Goal: Check status: Check status

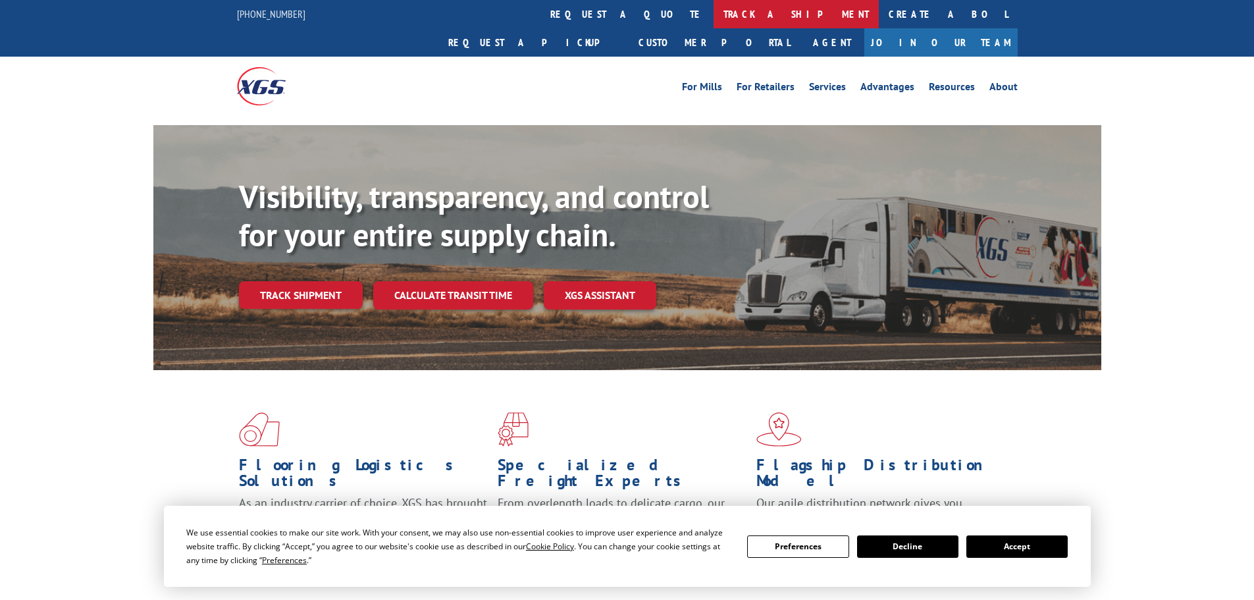
click at [713, 10] on link "track a shipment" at bounding box center [795, 14] width 165 height 28
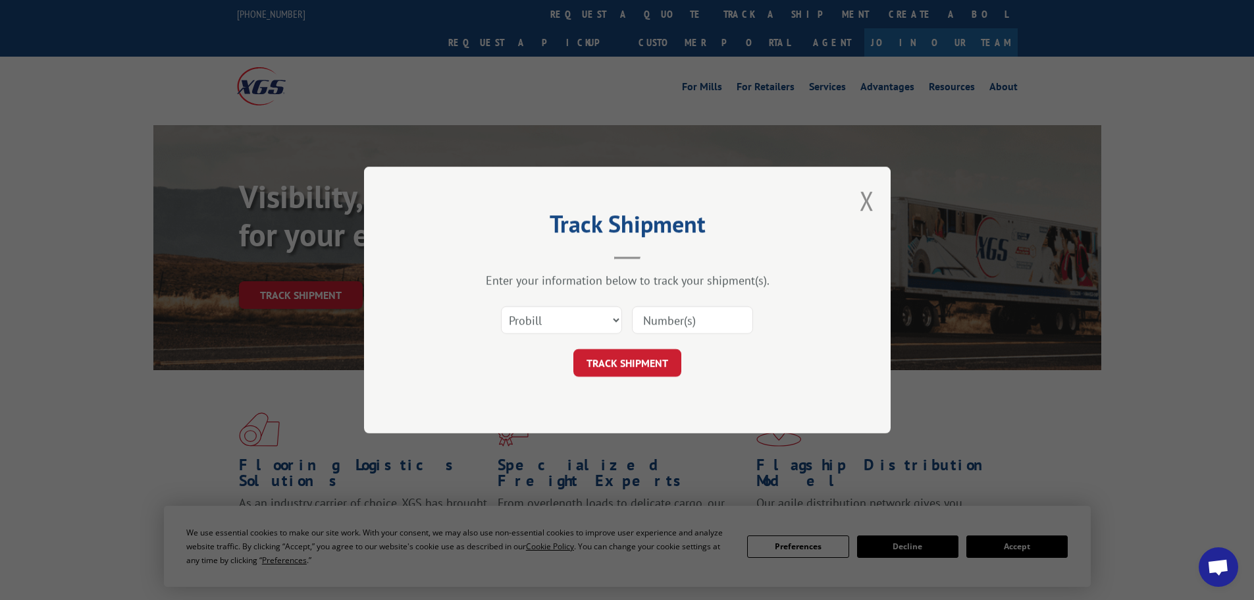
paste input "0395510194"
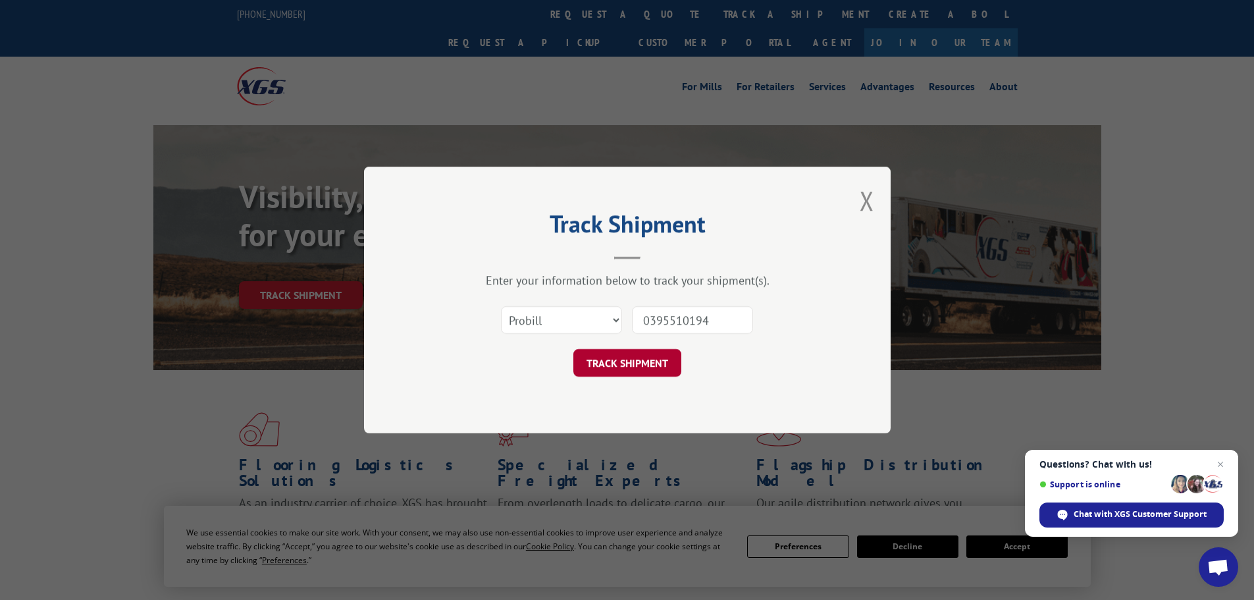
type input "0395510194"
click at [644, 363] on button "TRACK SHIPMENT" at bounding box center [627, 363] width 108 height 28
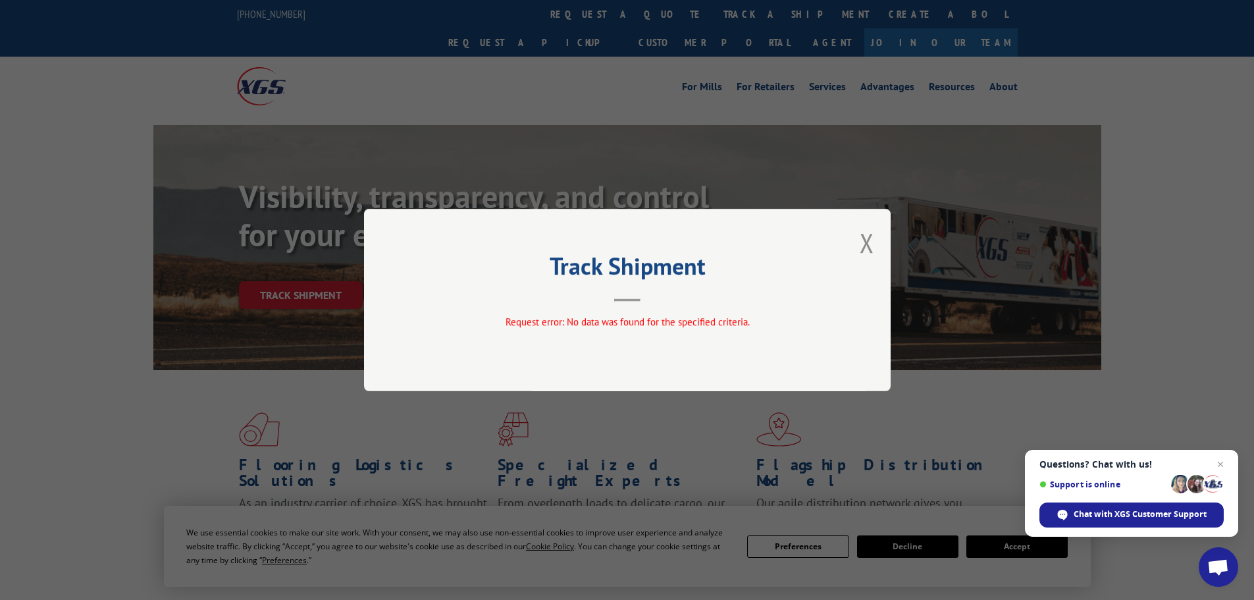
click at [876, 247] on div "Track Shipment Request error: No data was found for the specified criteria." at bounding box center [627, 300] width 526 height 182
click at [870, 245] on button "Close modal" at bounding box center [866, 242] width 14 height 35
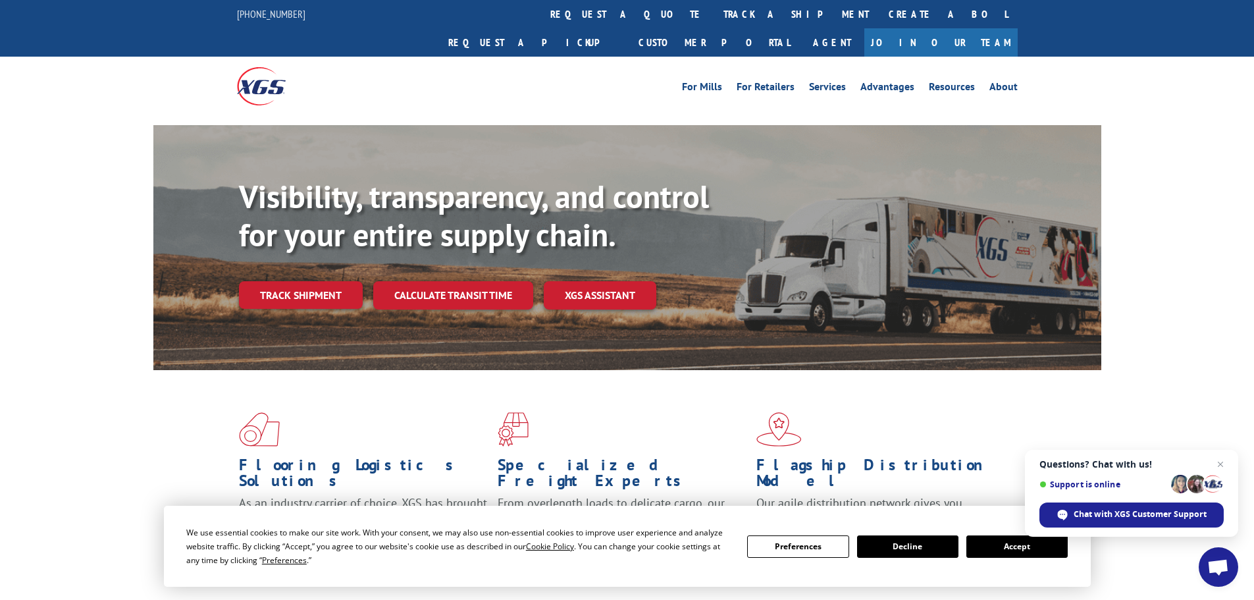
click at [1004, 556] on button "Accept" at bounding box center [1016, 546] width 101 height 22
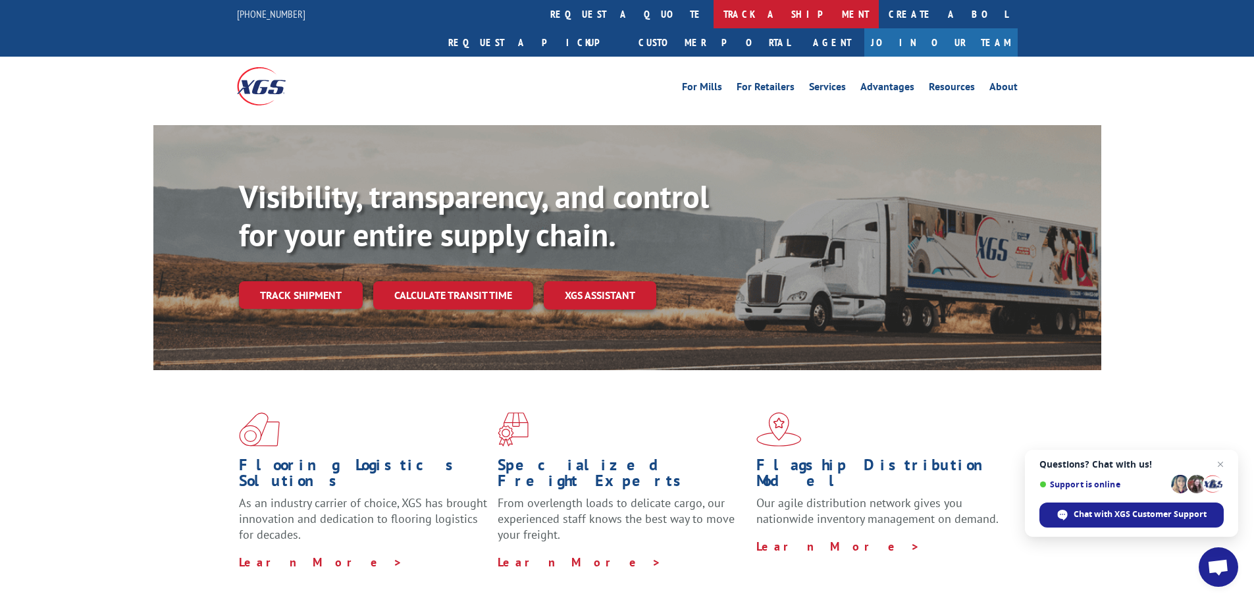
click at [713, 21] on link "track a shipment" at bounding box center [795, 14] width 165 height 28
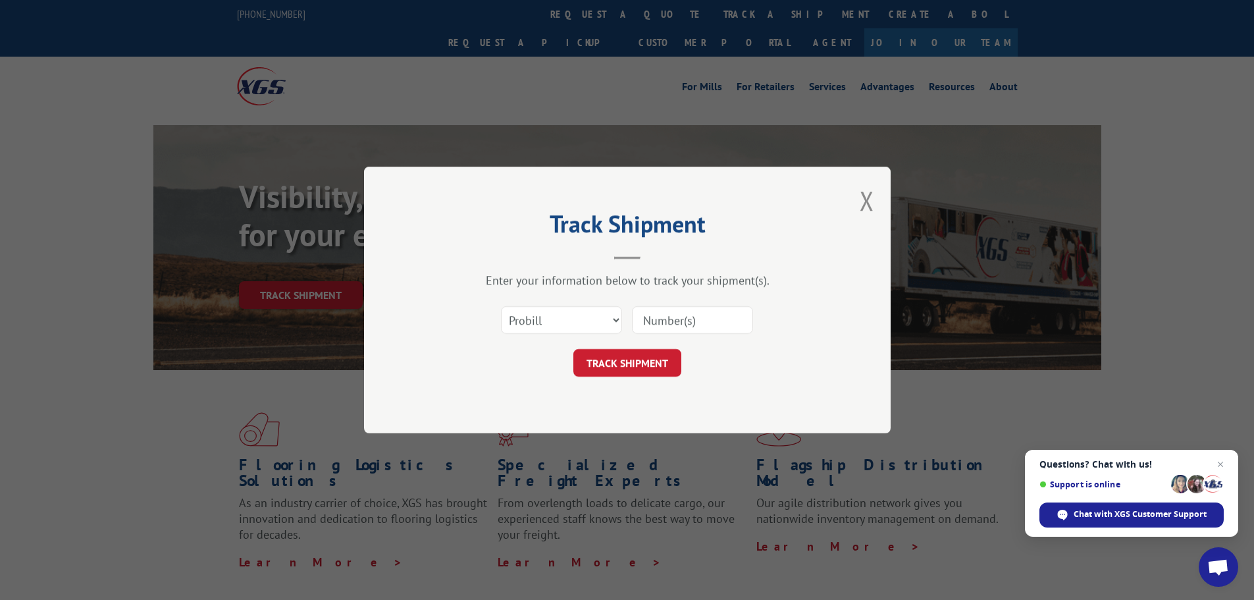
paste input "0395510194"
type input "0395510194"
click at [634, 372] on button "TRACK SHIPMENT" at bounding box center [627, 363] width 108 height 28
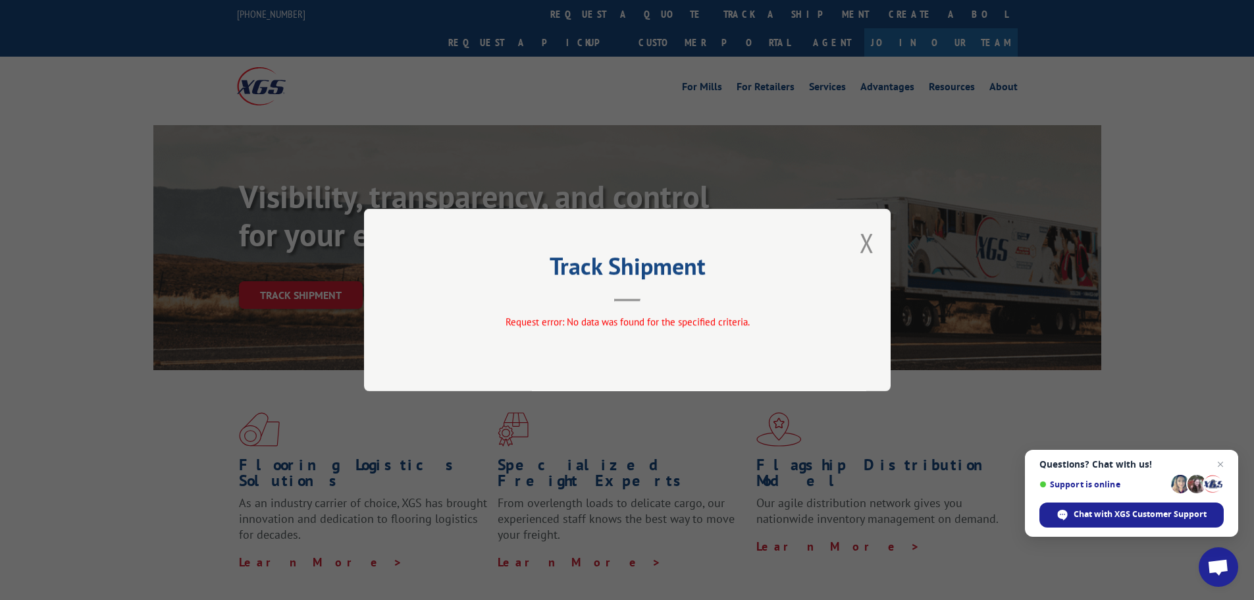
drag, startPoint x: 869, startPoint y: 245, endPoint x: 863, endPoint y: 238, distance: 8.4
click at [863, 238] on button "Close modal" at bounding box center [866, 242] width 14 height 35
